Goal: Information Seeking & Learning: Learn about a topic

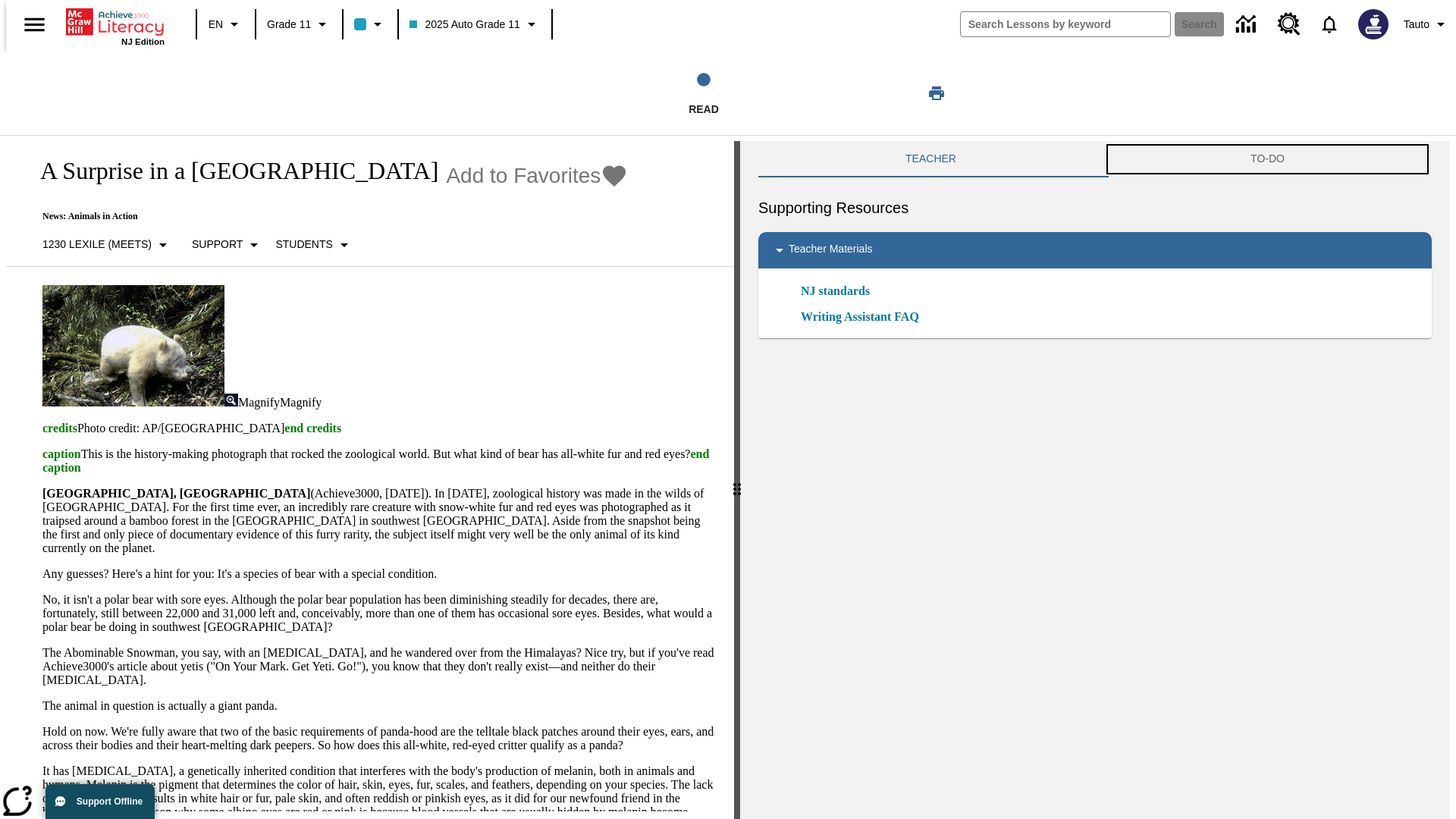
click at [1270, 159] on button "TO-DO" at bounding box center [1268, 159] width 328 height 37
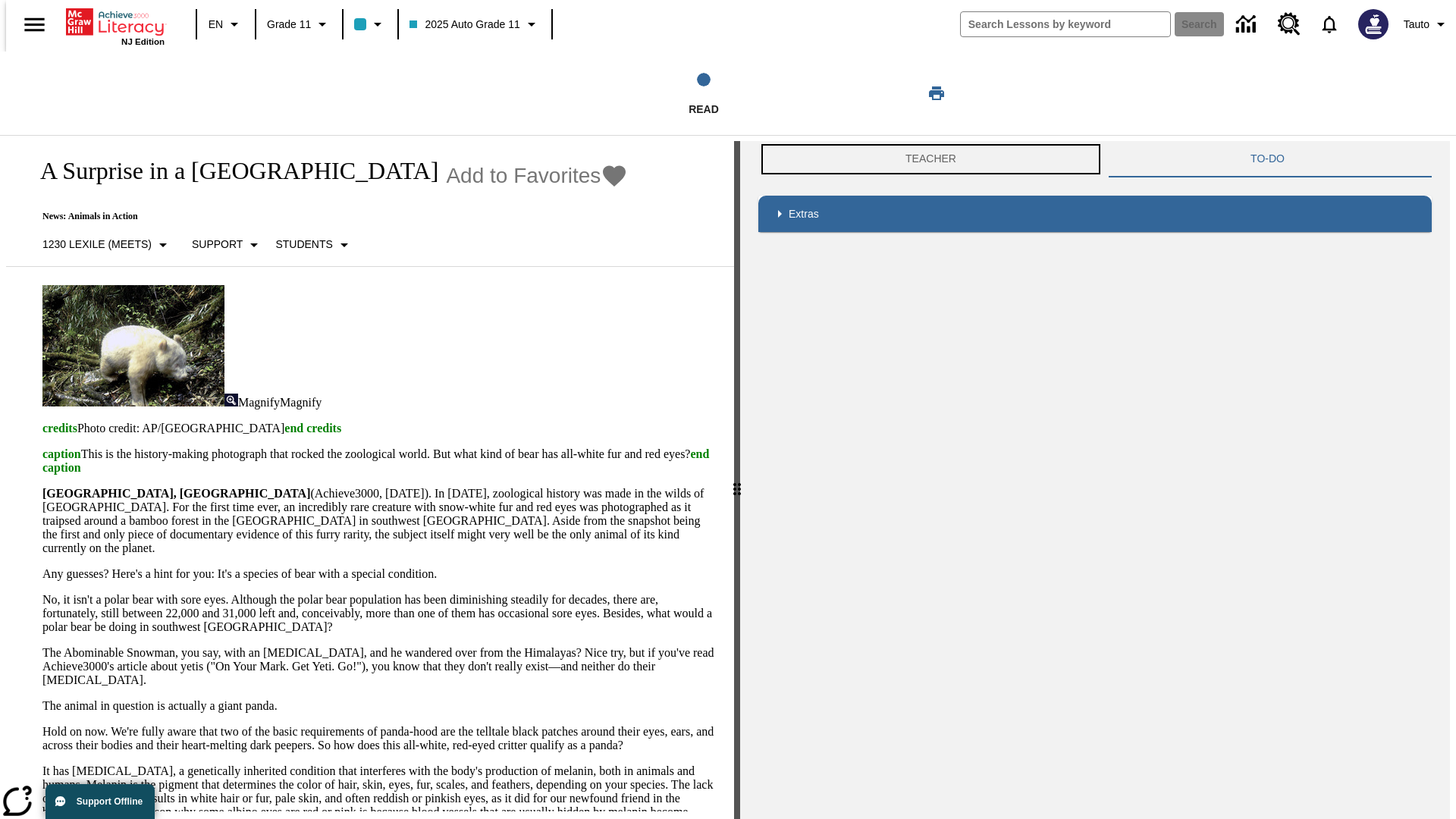
click at [927, 159] on button "Teacher" at bounding box center [931, 159] width 346 height 37
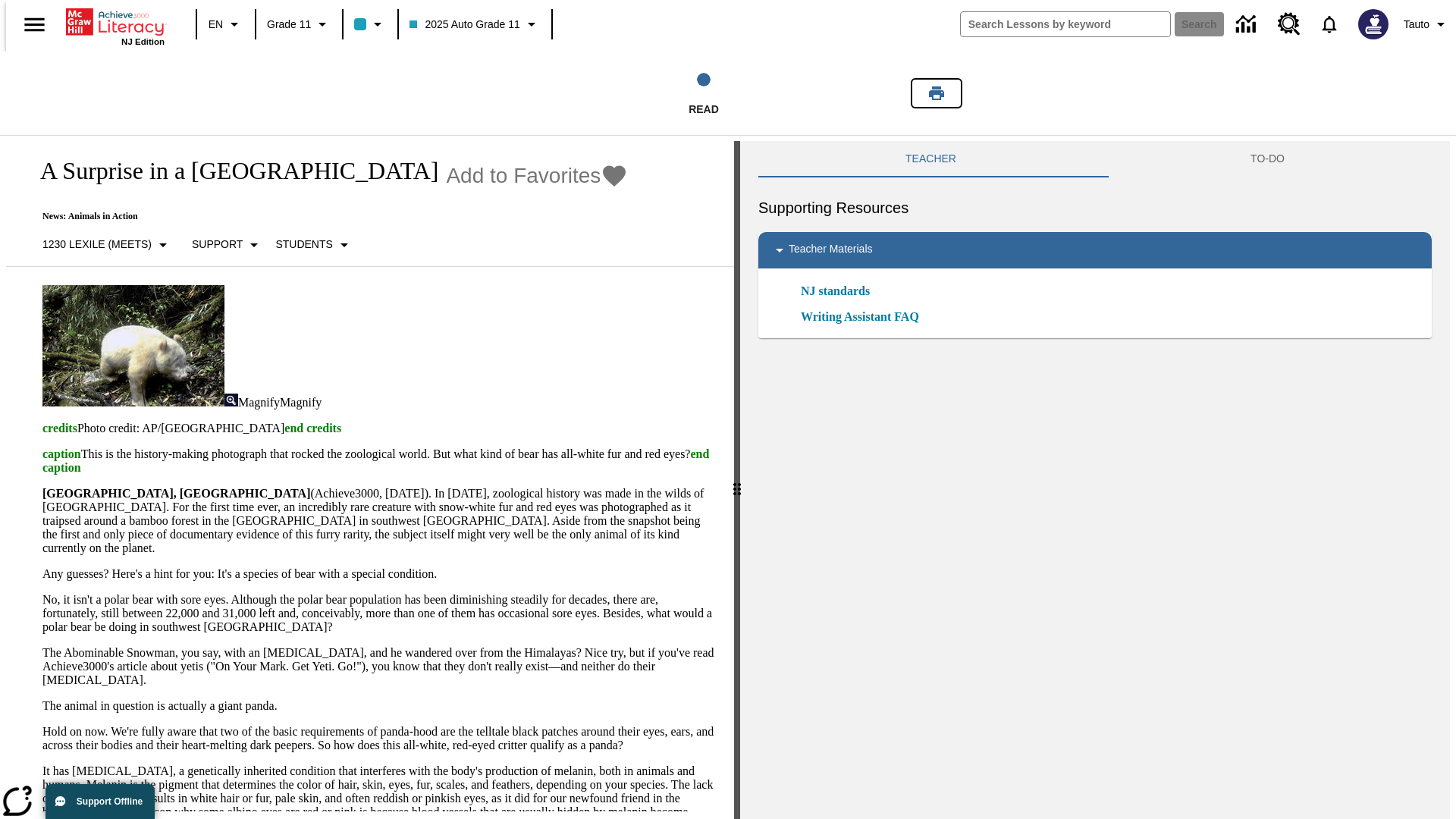
click at [937, 93] on icon "Print" at bounding box center [936, 93] width 15 height 14
